Goal: Find specific page/section: Find specific page/section

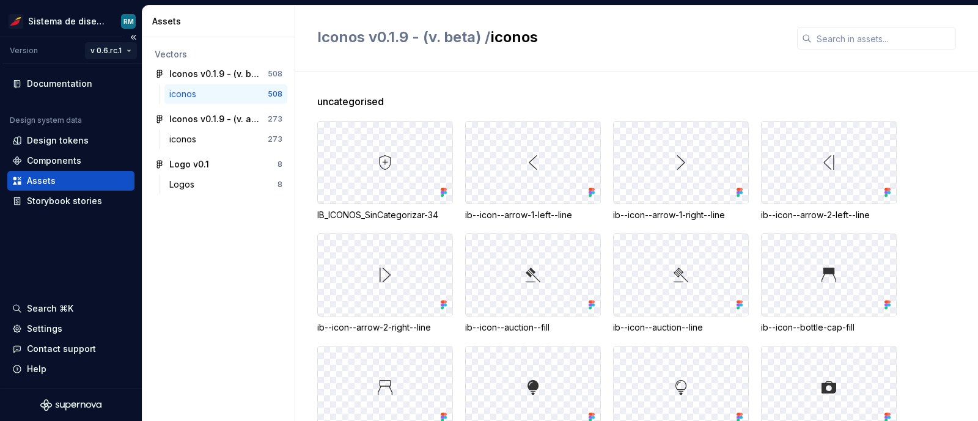
scroll to position [2647, 0]
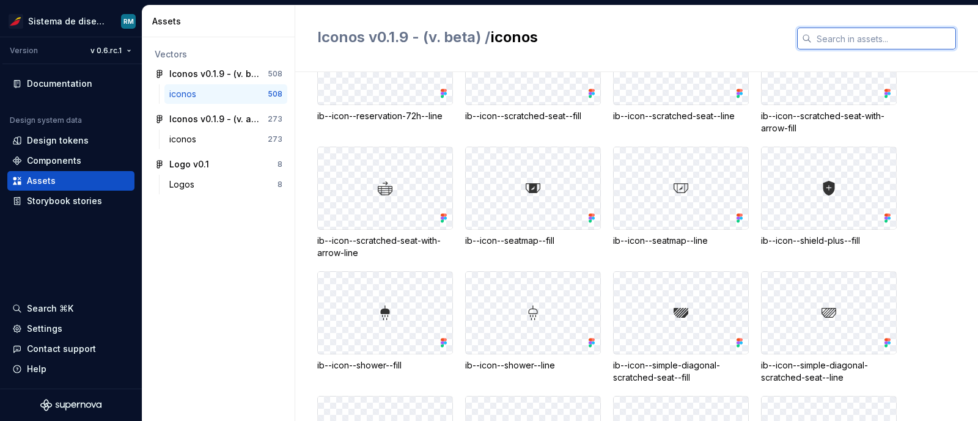
click at [825, 39] on input "text" at bounding box center [884, 39] width 144 height 22
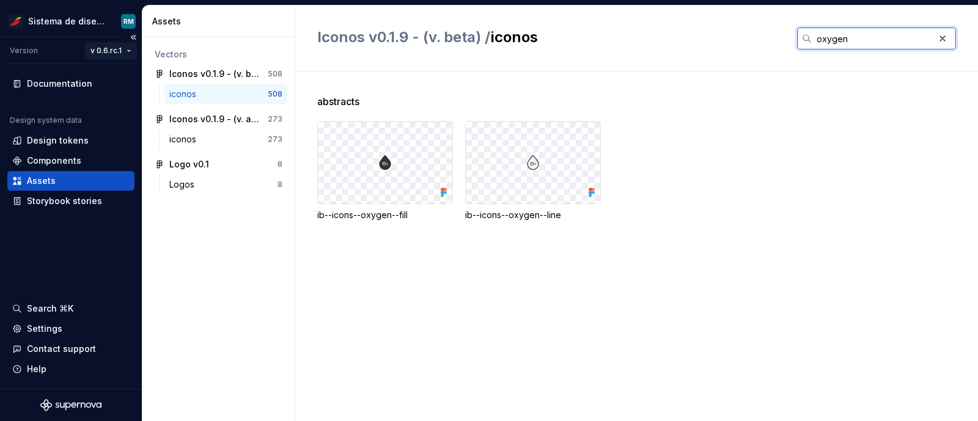
type input "oxygen"
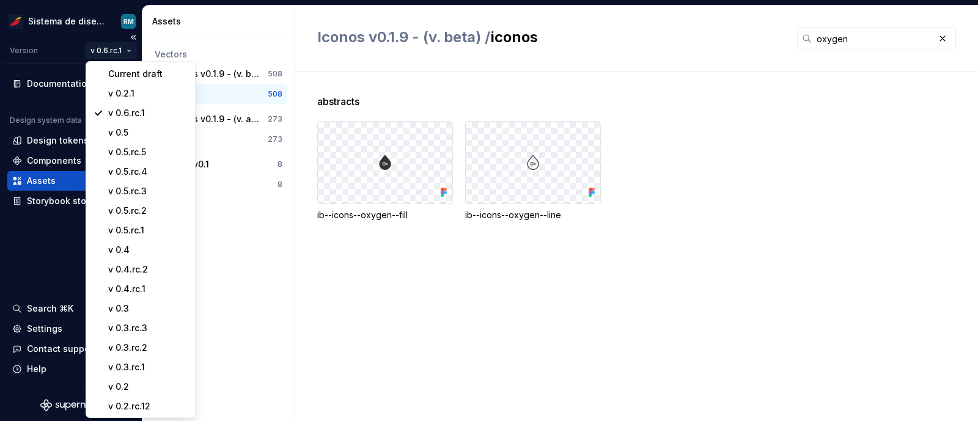
click at [125, 47] on html "Sistema de diseño Iberia RM Version v 0.6.rc.1 Documentation Design system data…" at bounding box center [489, 210] width 978 height 421
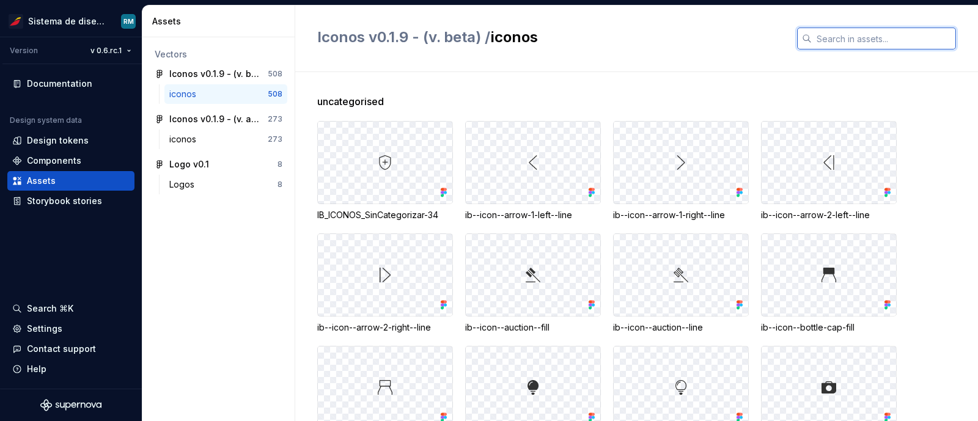
click at [841, 35] on input "text" at bounding box center [884, 39] width 144 height 22
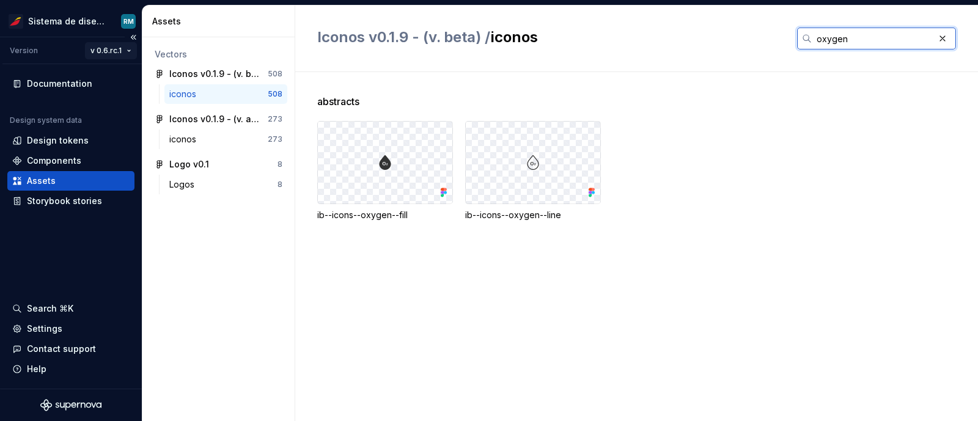
type input "oxygen"
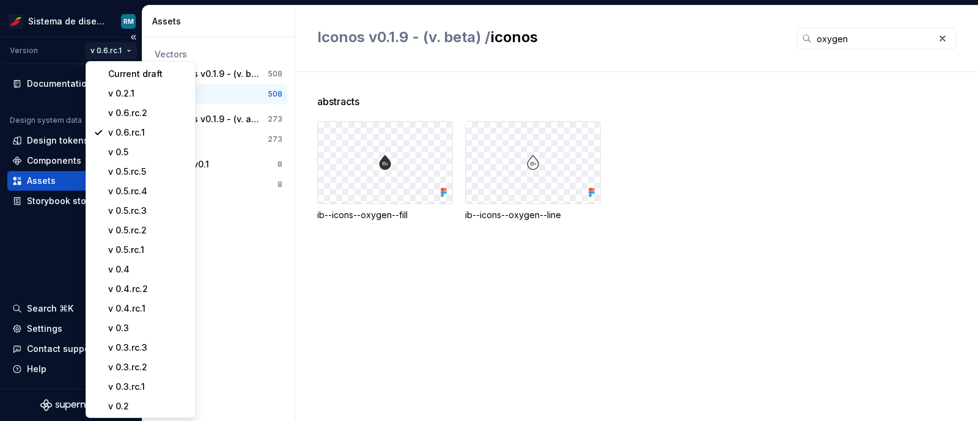
click at [124, 48] on html "Sistema de diseño Iberia RM Version v 0.6.rc.1 Documentation Design system data…" at bounding box center [489, 210] width 978 height 421
click at [141, 112] on div "v 0.6.rc.2" at bounding box center [147, 113] width 79 height 12
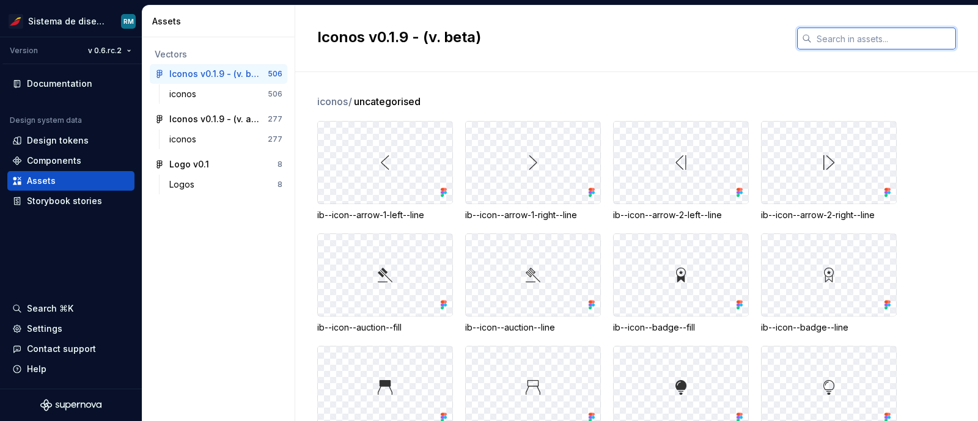
click at [850, 35] on input "text" at bounding box center [884, 39] width 144 height 22
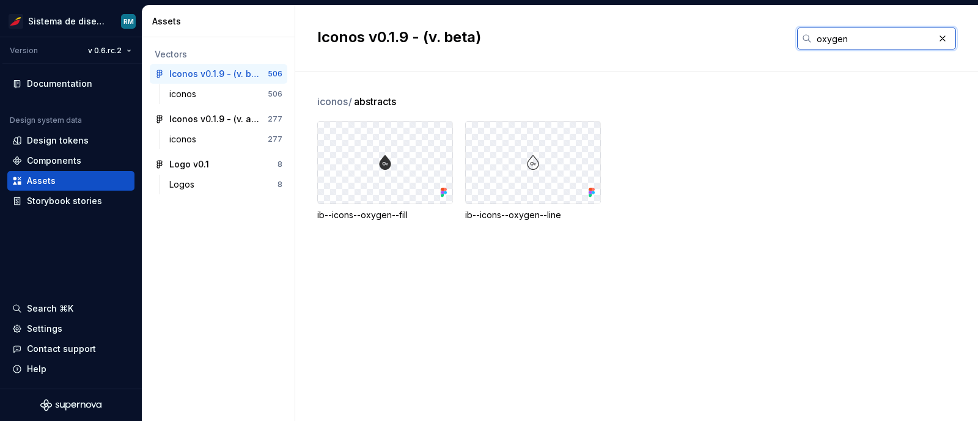
type input "oxygen"
click at [217, 90] on div "iconos" at bounding box center [218, 94] width 98 height 12
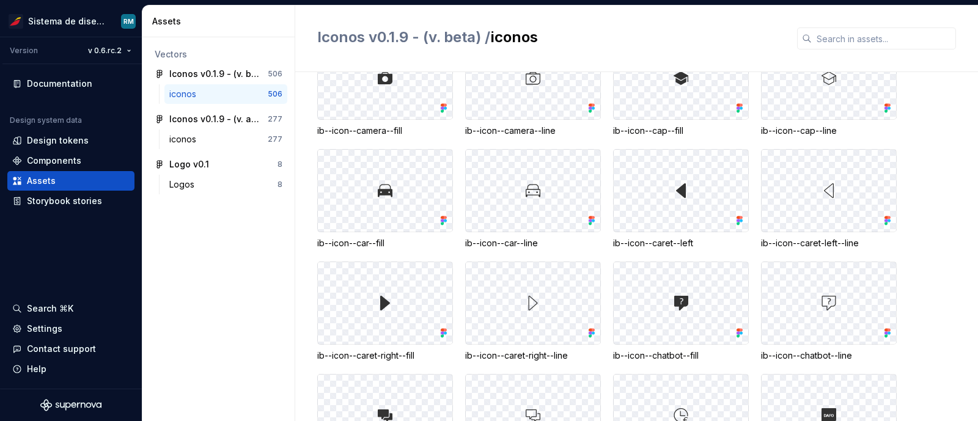
scroll to position [426, 0]
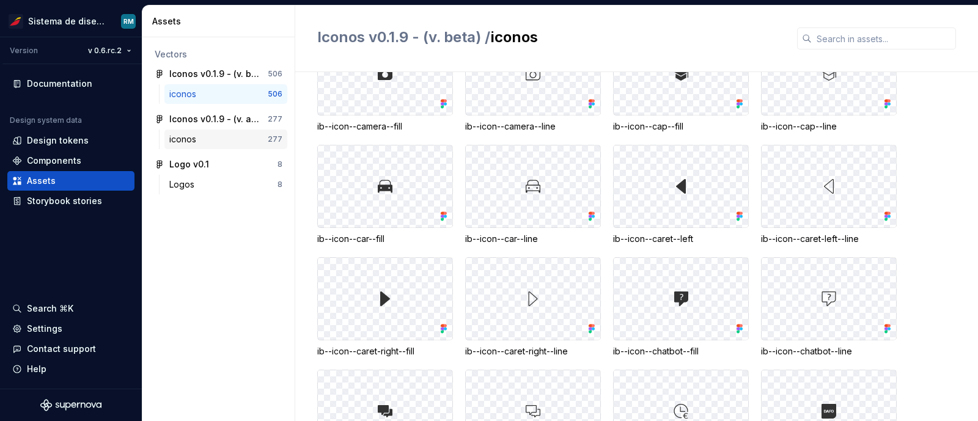
click at [227, 136] on div "iconos" at bounding box center [218, 139] width 98 height 12
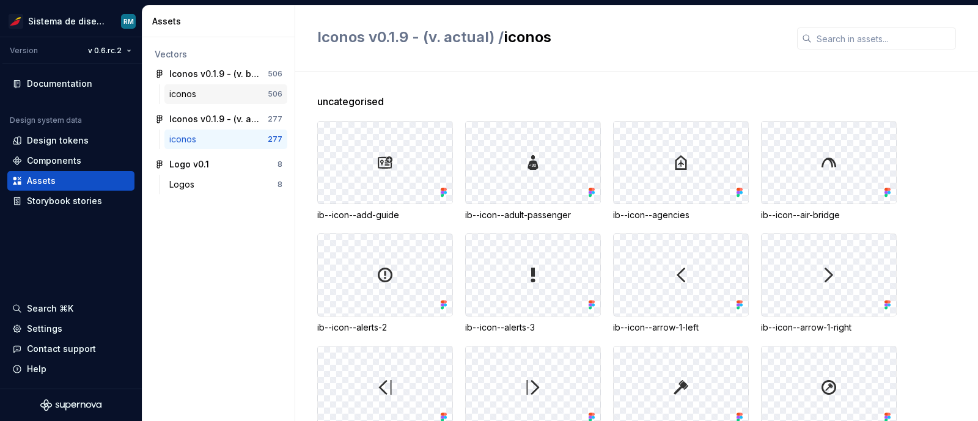
click at [219, 102] on div "iconos 506" at bounding box center [225, 94] width 123 height 20
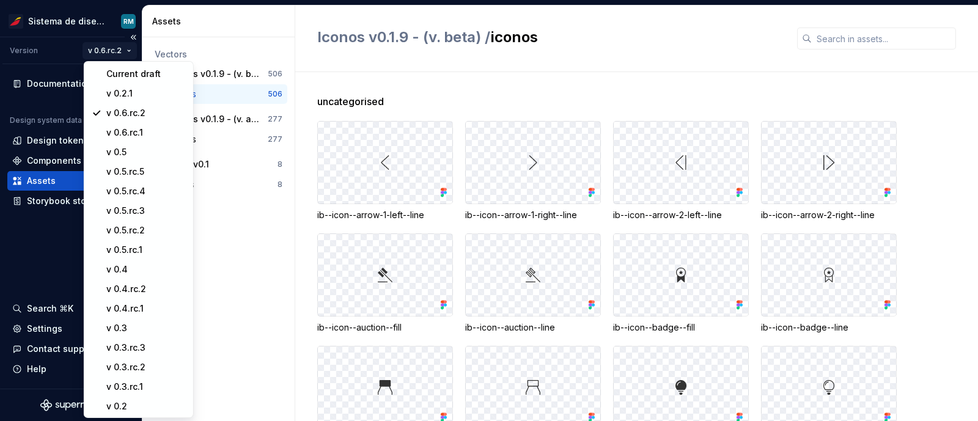
click at [126, 52] on html "Sistema de diseño Iberia RM Version v 0.6.rc.2 Documentation Design system data…" at bounding box center [489, 210] width 978 height 421
click at [141, 131] on div "v 0.6.rc.1" at bounding box center [145, 133] width 79 height 12
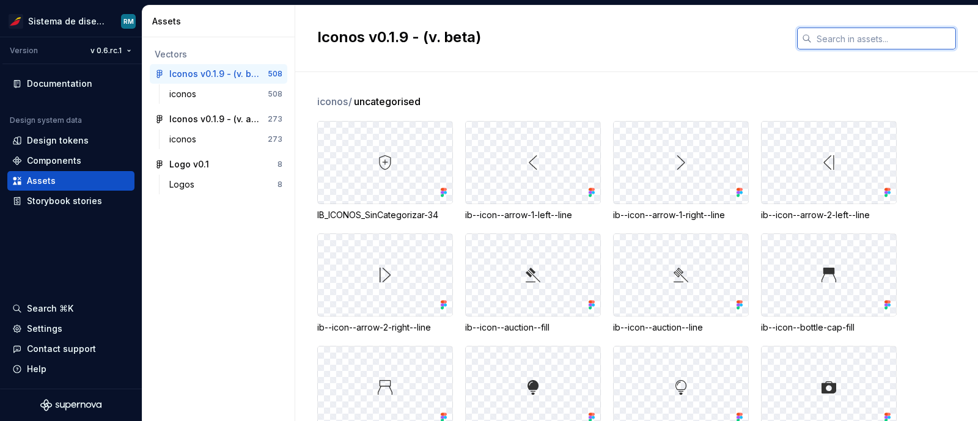
click at [853, 39] on input "text" at bounding box center [884, 39] width 144 height 22
type input "oxygen"
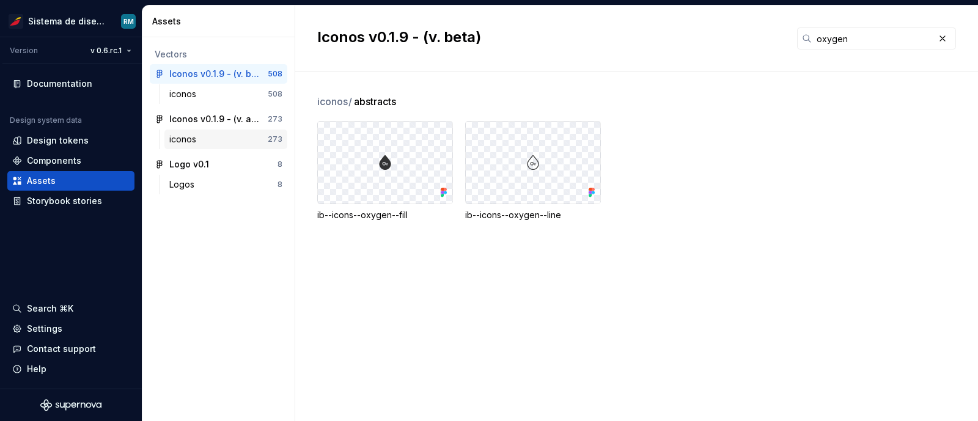
click at [208, 139] on div "iconos" at bounding box center [218, 139] width 98 height 12
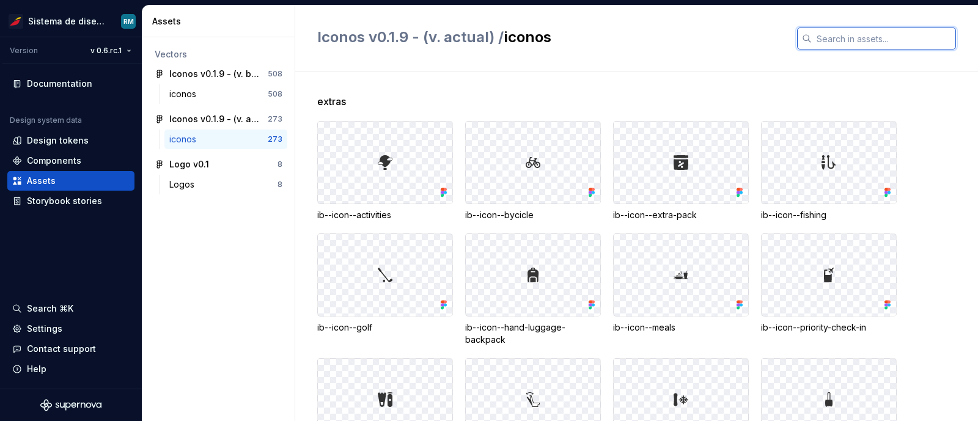
click at [834, 40] on input "text" at bounding box center [884, 39] width 144 height 22
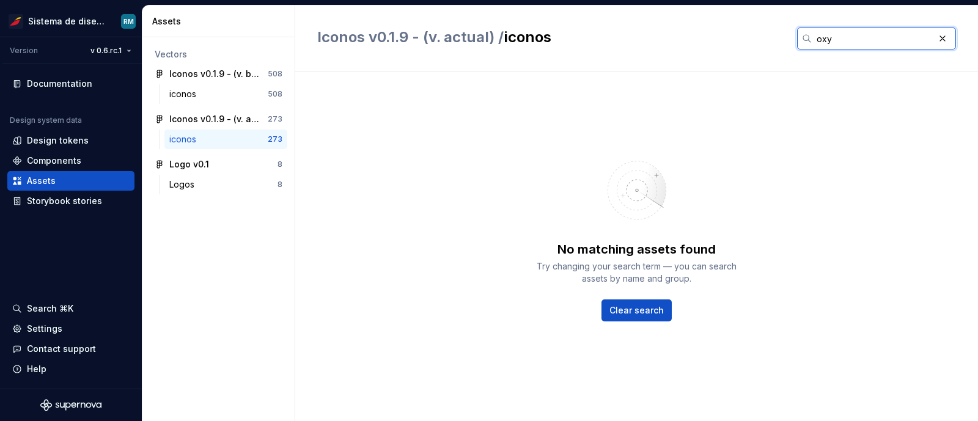
type input "oxygen"
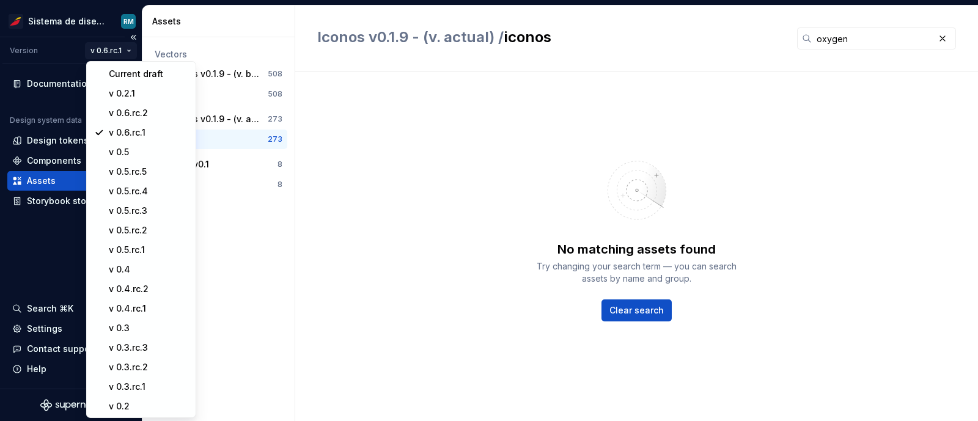
click at [119, 45] on html "Sistema de diseño Iberia RM Version v 0.6.rc.1 Documentation Design system data…" at bounding box center [489, 210] width 978 height 421
click at [131, 112] on div "v 0.6.rc.2" at bounding box center [147, 113] width 79 height 12
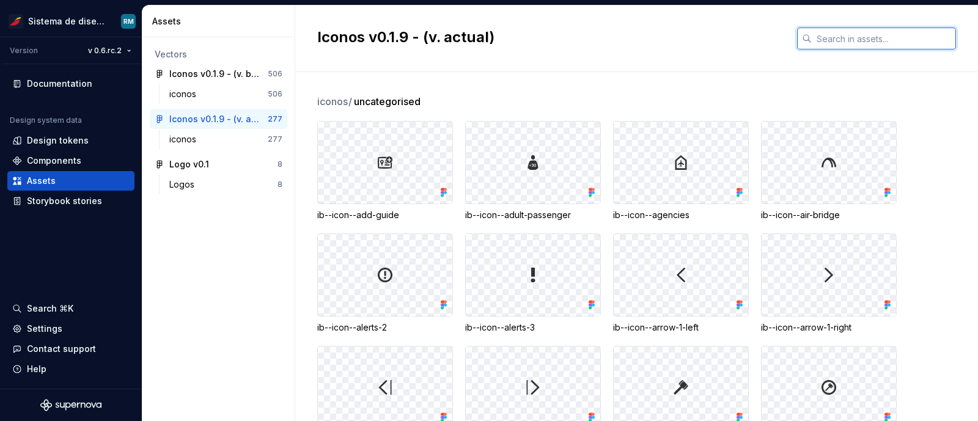
click at [843, 41] on input "text" at bounding box center [884, 39] width 144 height 22
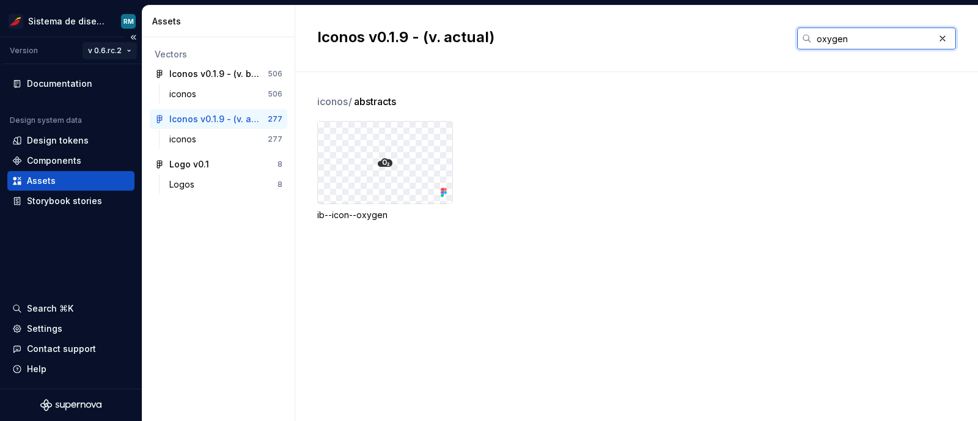
type input "oxygen"
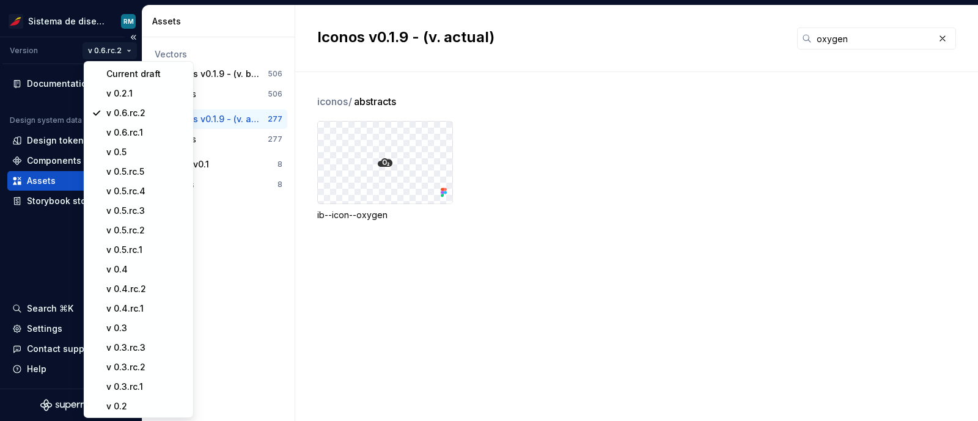
click at [120, 48] on html "Sistema de diseño Iberia RM Version v 0.6.rc.2 Documentation Design system data…" at bounding box center [489, 210] width 978 height 421
click at [130, 127] on div "v 0.6.rc.1" at bounding box center [145, 133] width 79 height 12
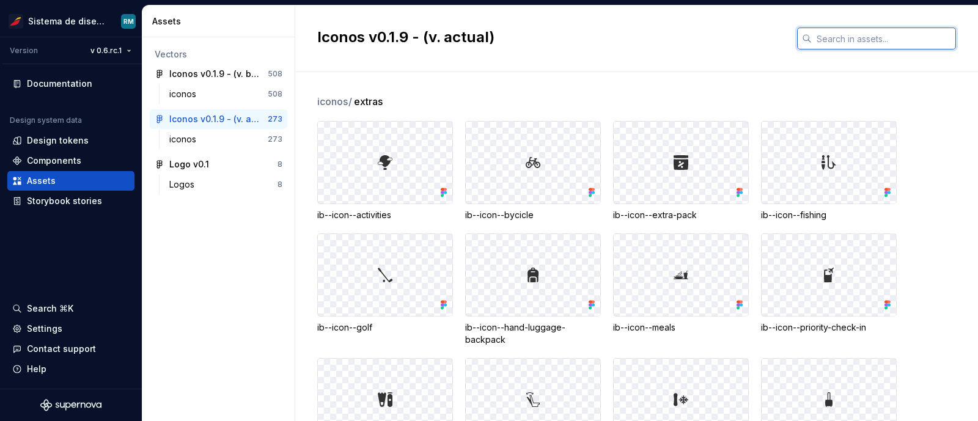
click at [833, 41] on input "text" at bounding box center [884, 39] width 144 height 22
type input "oxygen"
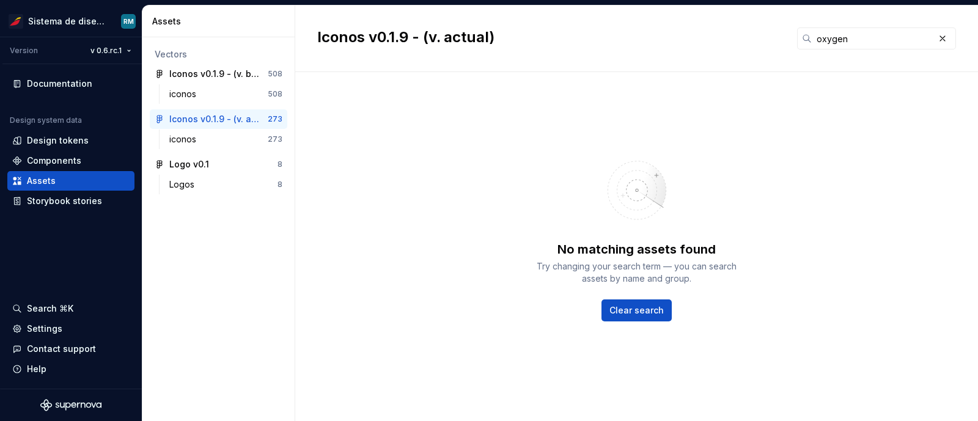
click at [752, 114] on div "No matching assets found Try changing your search term — you can search assets …" at bounding box center [636, 234] width 639 height 281
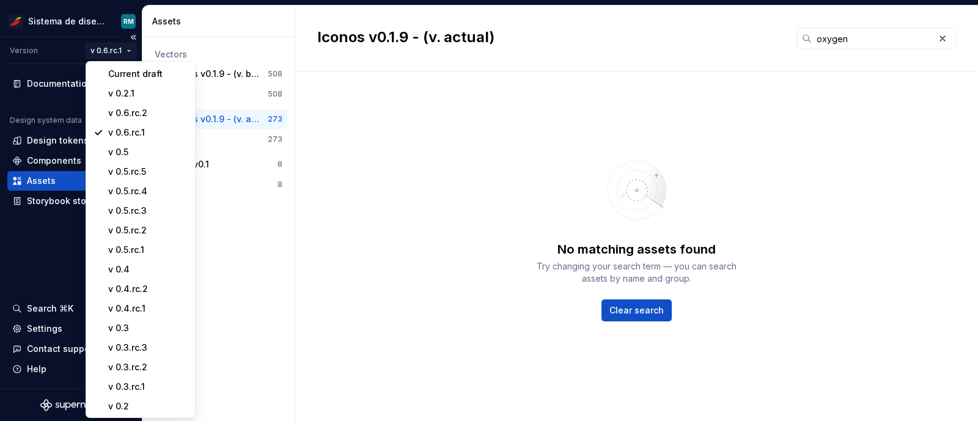
click at [119, 51] on html "Sistema de diseño Iberia RM Version v 0.6.rc.1 Documentation Design system data…" at bounding box center [489, 210] width 978 height 421
click at [124, 111] on div "v 0.6.rc.2" at bounding box center [147, 113] width 79 height 12
